Goal: Task Accomplishment & Management: Use online tool/utility

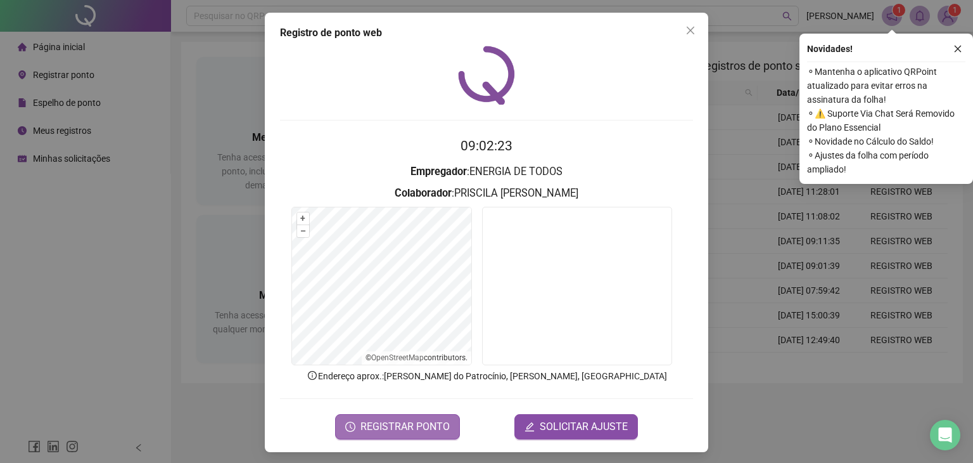
click at [402, 435] on button "REGISTRAR PONTO" at bounding box center [397, 426] width 125 height 25
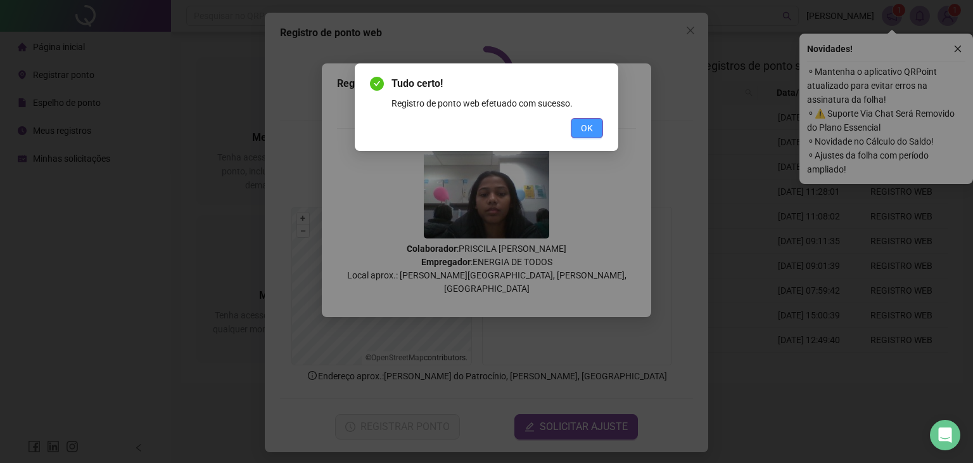
click at [575, 118] on button "OK" at bounding box center [587, 128] width 32 height 20
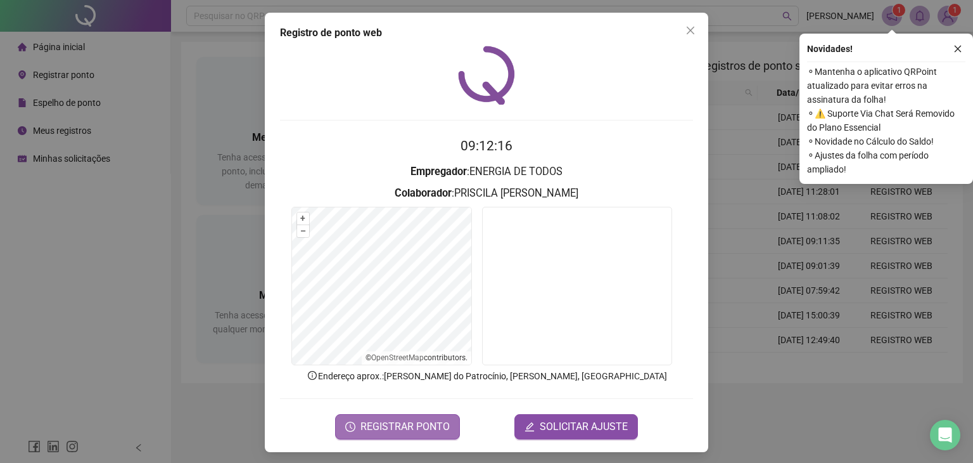
click at [395, 430] on span "REGISTRAR PONTO" at bounding box center [405, 426] width 89 height 15
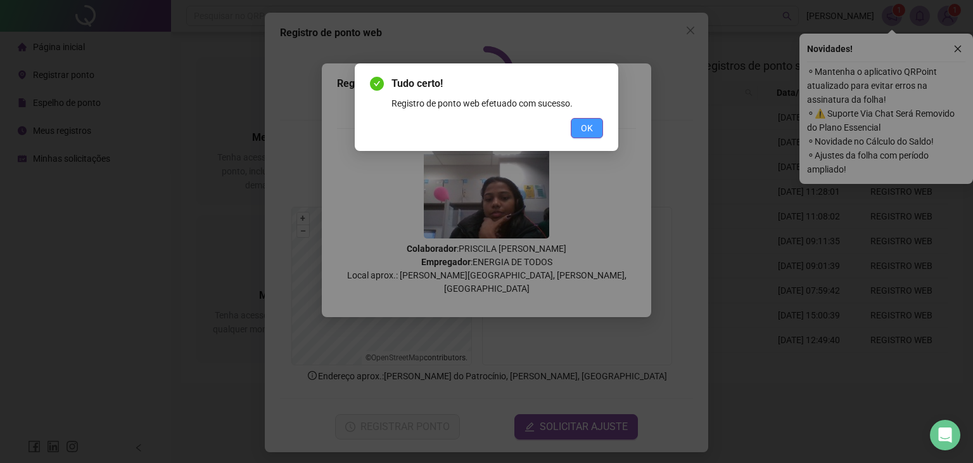
click at [583, 122] on span "OK" at bounding box center [587, 128] width 12 height 14
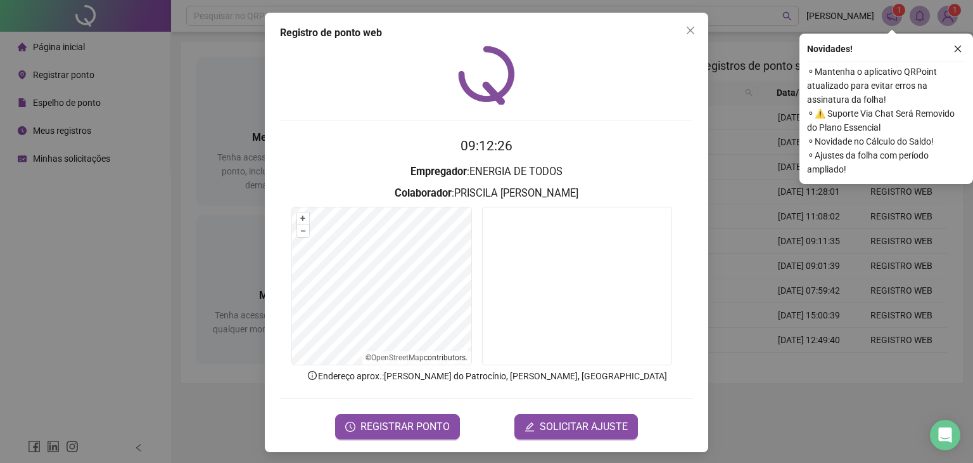
click at [144, 343] on div "Registro de ponto web 09:12:26 Empregador : ENERGIA DE TODOS Colaborador : PRIS…" at bounding box center [486, 231] width 973 height 463
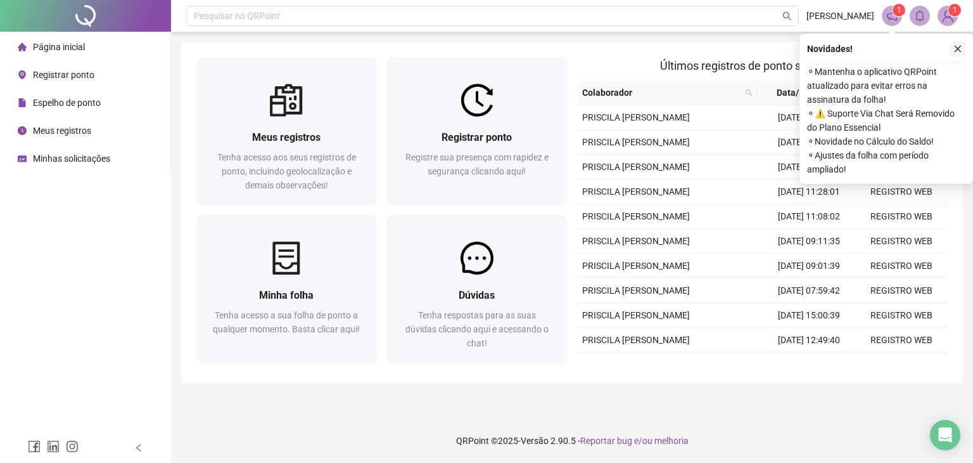
click at [961, 47] on icon "close" at bounding box center [958, 48] width 9 height 9
